Goal: Task Accomplishment & Management: Complete application form

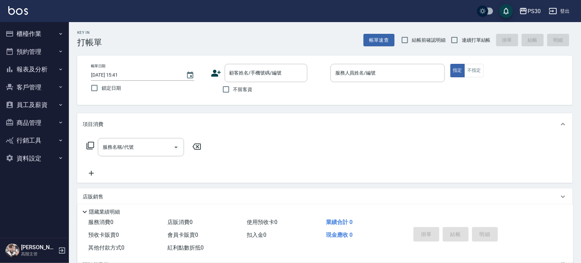
click at [52, 39] on button "櫃檯作業" at bounding box center [34, 34] width 63 height 18
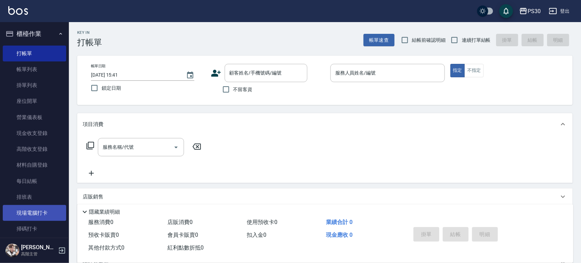
click at [39, 212] on link "現場電腦打卡" at bounding box center [34, 213] width 63 height 16
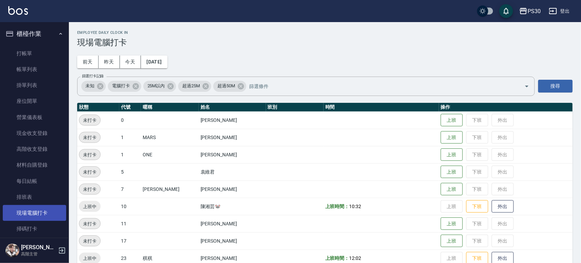
click at [39, 218] on link "現場電腦打卡" at bounding box center [34, 213] width 63 height 16
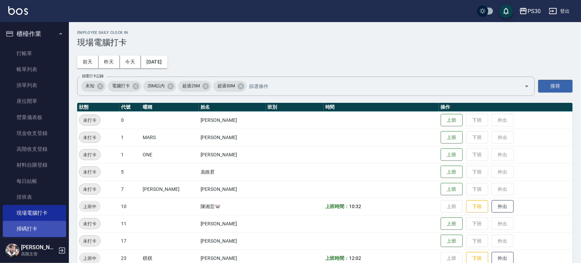
click at [39, 223] on link "掃碼打卡" at bounding box center [34, 229] width 63 height 16
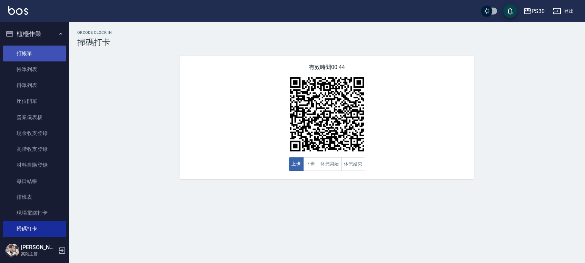
click at [28, 49] on link "打帳單" at bounding box center [34, 54] width 63 height 16
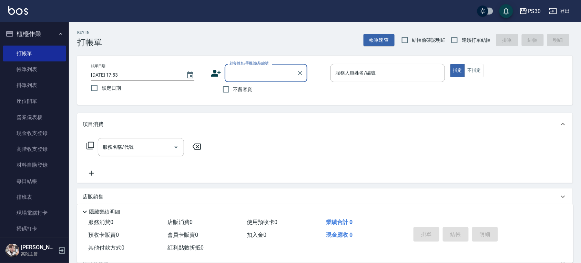
click at [106, 86] on span "鎖定日期" at bounding box center [111, 87] width 19 height 7
click at [102, 86] on input "鎖定日期" at bounding box center [94, 88] width 14 height 14
checkbox input "true"
click at [239, 90] on span "不留客資" at bounding box center [242, 89] width 19 height 7
click at [233, 90] on input "不留客資" at bounding box center [226, 89] width 14 height 14
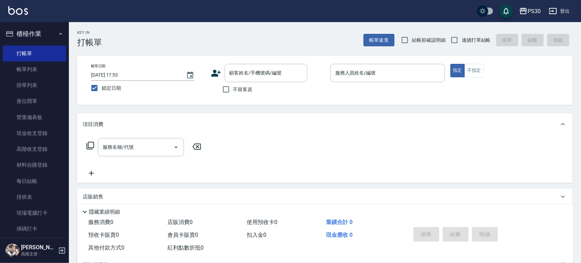
checkbox input "true"
click at [462, 33] on input "連續打單結帳" at bounding box center [455, 40] width 14 height 14
checkbox input "true"
click at [399, 64] on div "服務人員姓名/編號" at bounding box center [388, 73] width 114 height 18
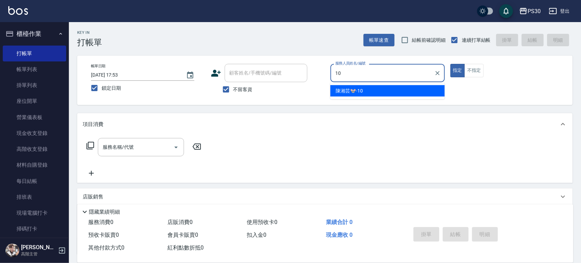
type input "[PERSON_NAME]🐭-10"
type button "true"
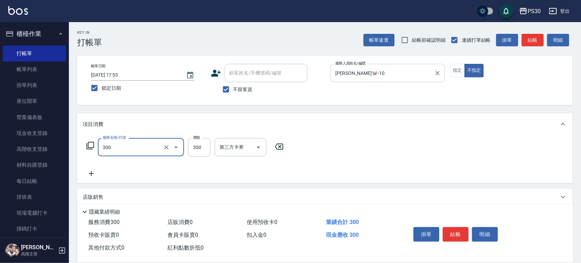
type input "洗剪300(300)"
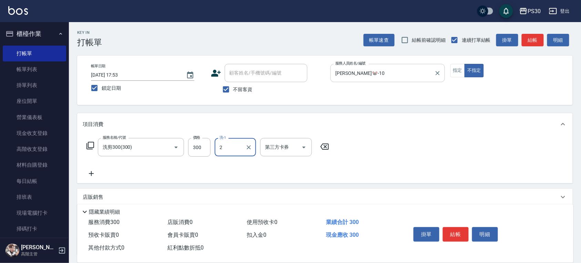
type input "23"
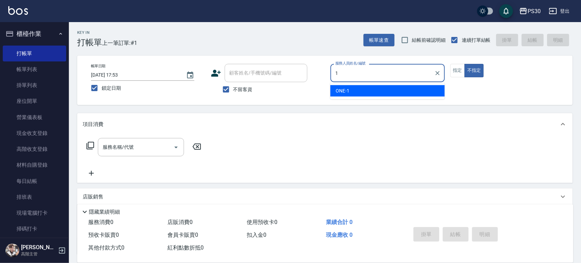
type input "ONE-1"
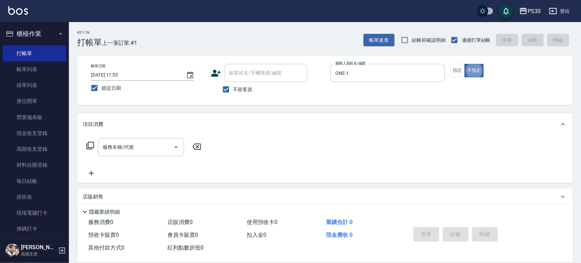
type button "false"
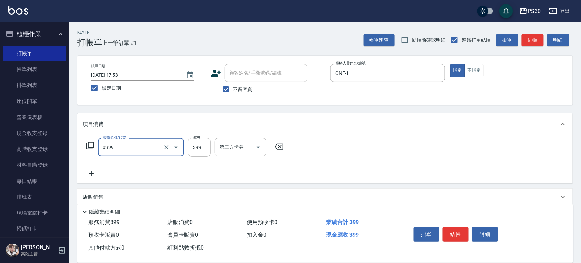
type input "海鹽洗(0399)"
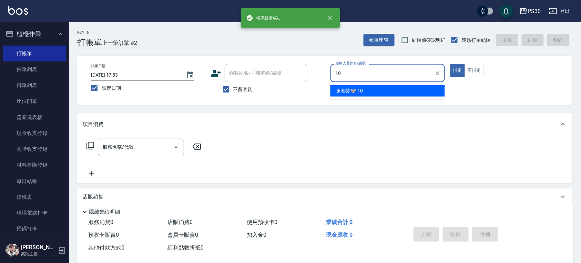
type input "[PERSON_NAME]🐭-10"
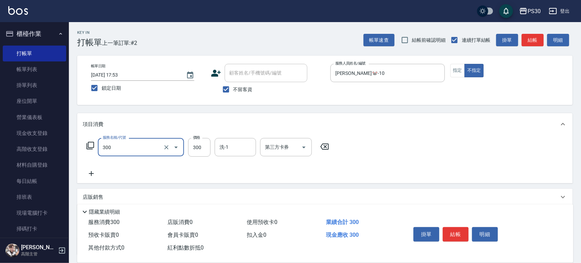
type input "洗剪300(300)"
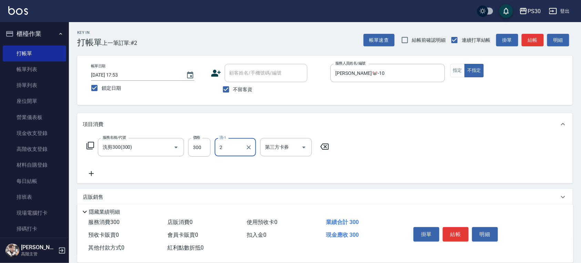
type input "23"
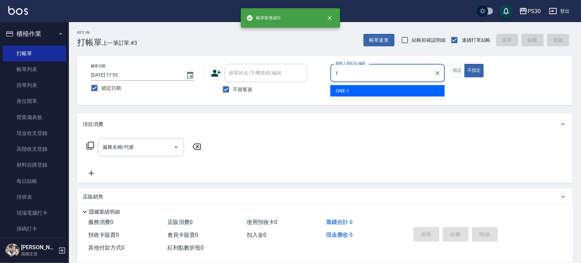
type input "ONE-1"
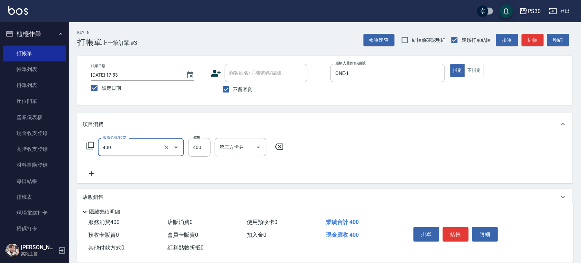
type input "洗剪400(400)"
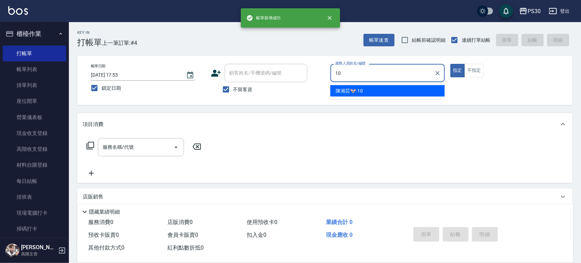
type input "[PERSON_NAME]🐭-10"
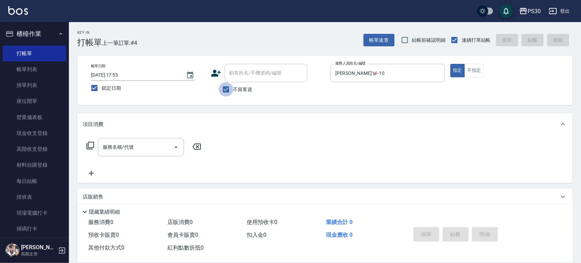
click at [231, 91] on input "不留客資" at bounding box center [226, 89] width 14 height 14
checkbox input "false"
click at [264, 67] on div "顧客姓名/手機號碼/編號 顧客姓名/手機號碼/編號" at bounding box center [266, 73] width 83 height 18
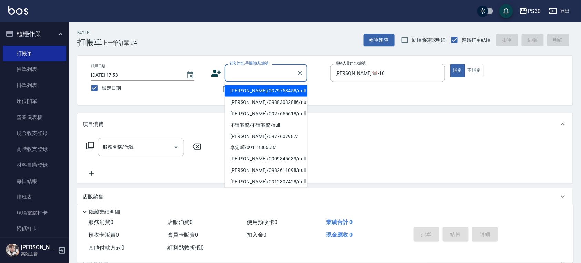
click at [257, 91] on li "[PERSON_NAME]/0979758458/null" at bounding box center [266, 90] width 83 height 11
type input "[PERSON_NAME]/0979758458/null"
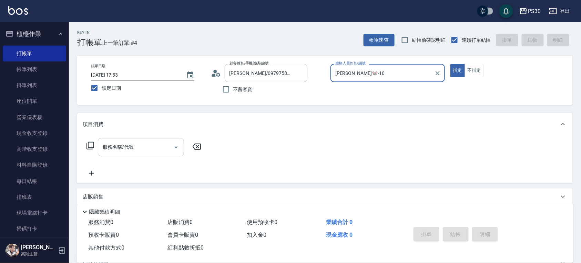
click at [109, 148] on input "服務名稱/代號" at bounding box center [136, 147] width 70 height 12
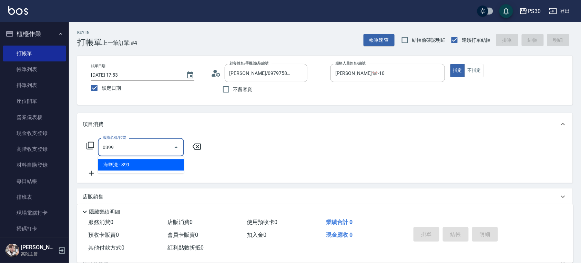
type input "海鹽洗(0399)"
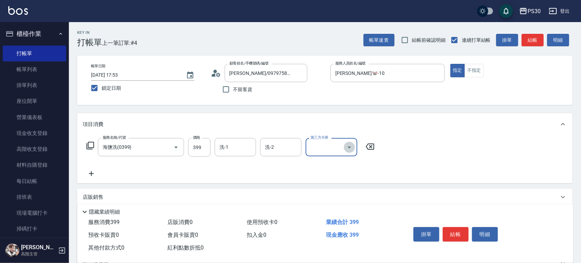
click at [352, 150] on icon "Open" at bounding box center [350, 147] width 8 height 8
click at [348, 141] on div at bounding box center [349, 147] width 10 height 18
click at [348, 145] on icon "Open" at bounding box center [350, 147] width 8 height 8
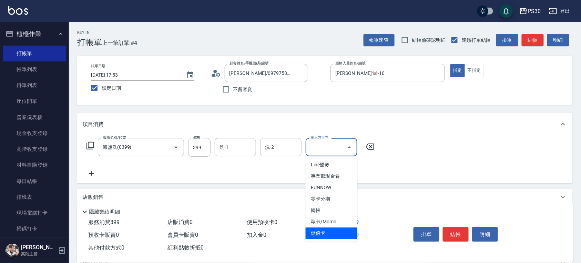
click at [340, 231] on span "儲值卡" at bounding box center [332, 232] width 52 height 11
type input "儲值卡"
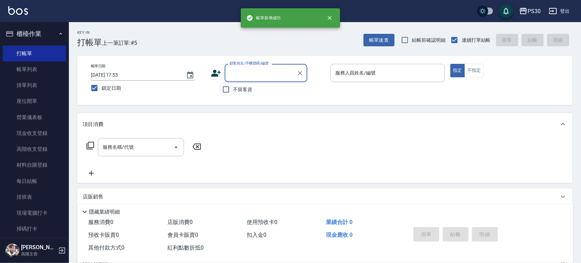
click at [221, 89] on input "不留客資" at bounding box center [226, 89] width 14 height 14
checkbox input "true"
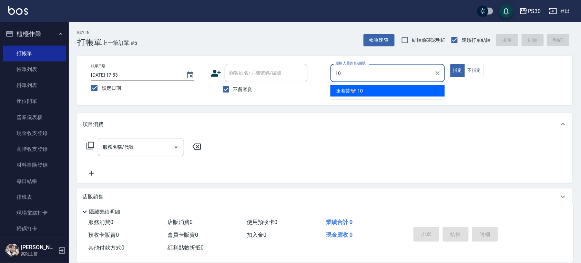
type input "[PERSON_NAME]🐭-10"
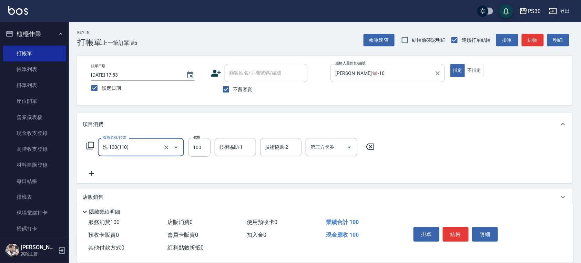
type input "洗-100(110)"
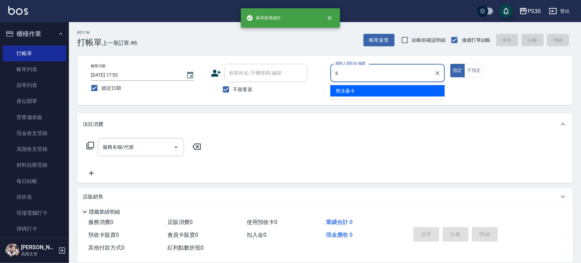
type input "[PERSON_NAME]-6"
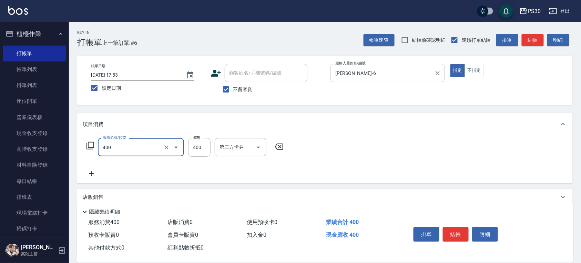
type input "洗剪400(400)"
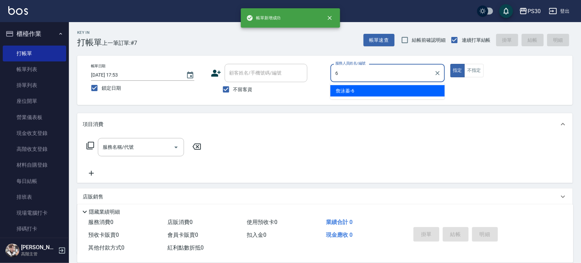
type input "[PERSON_NAME]-6"
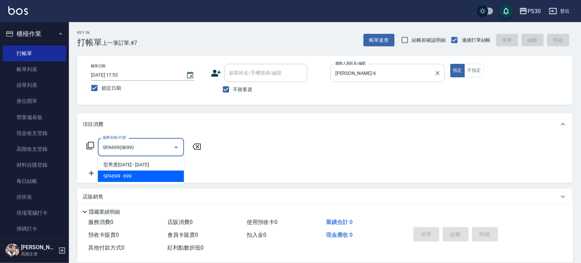
type input "SPA699(0699)"
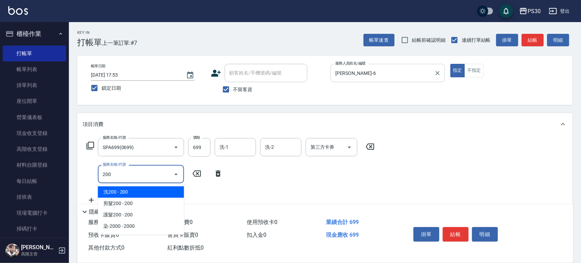
type input "洗200(120)"
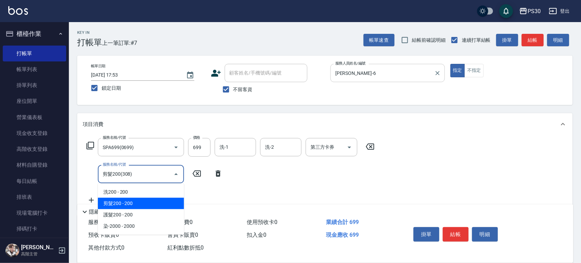
type input "剪髮200(308)"
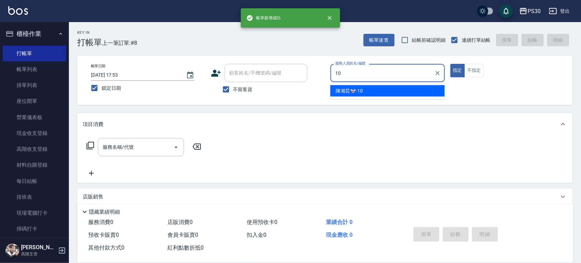
type input "[PERSON_NAME]🐭-10"
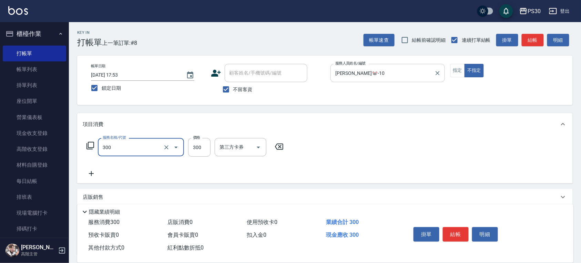
type input "洗剪300(300)"
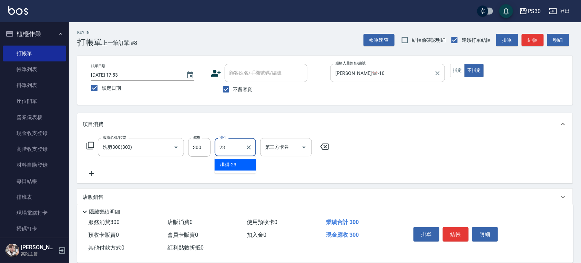
type input "稘稘-23"
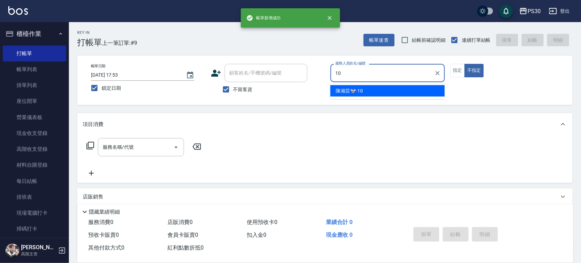
type input "[PERSON_NAME]🐭-10"
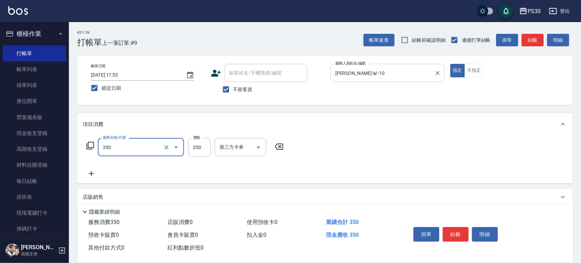
type input "洗剪350(350)"
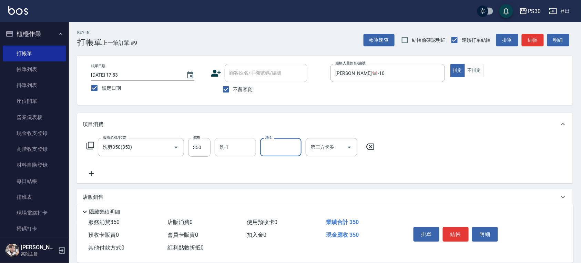
click at [238, 148] on input "洗-1" at bounding box center [235, 147] width 35 height 12
type input "稘稘-23"
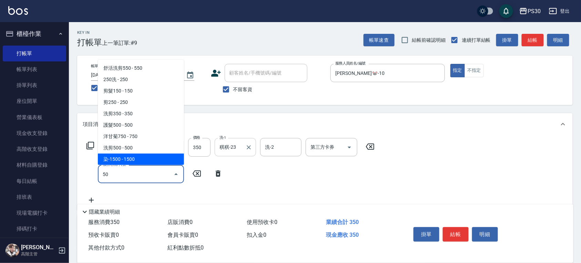
scroll to position [23, 0]
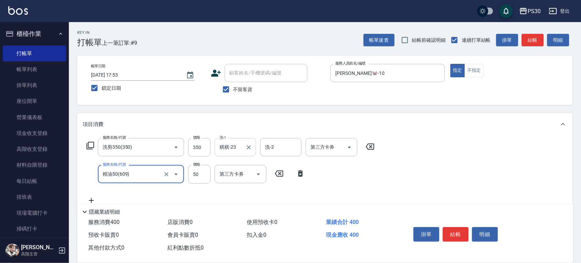
type input "精油50(609)"
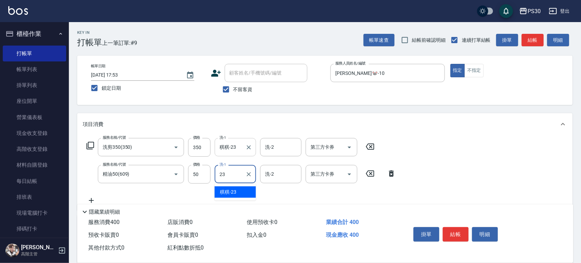
type input "稘稘-23"
